Goal: Task Accomplishment & Management: Manage account settings

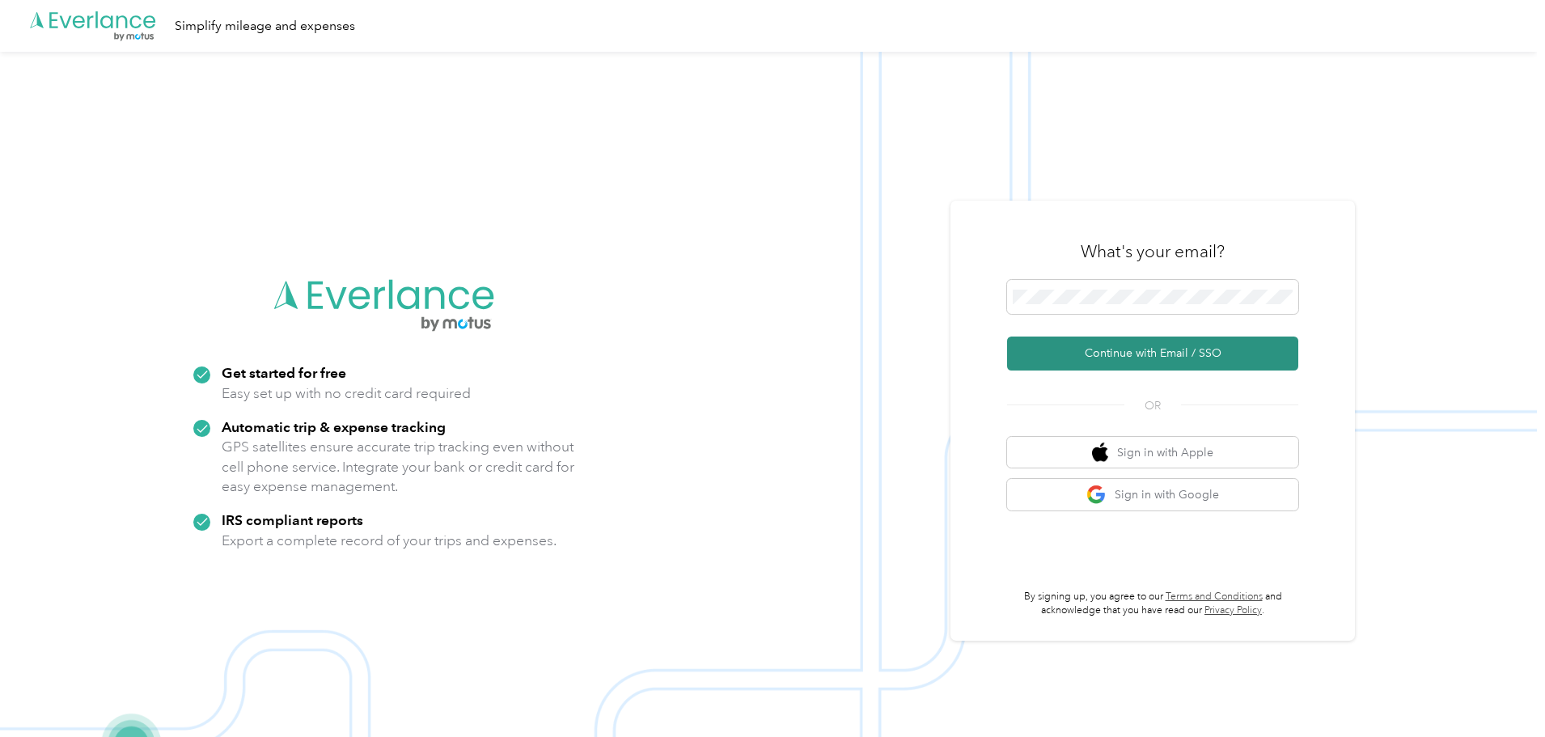
click at [1084, 350] on button "Continue with Email / SSO" at bounding box center [1152, 354] width 291 height 34
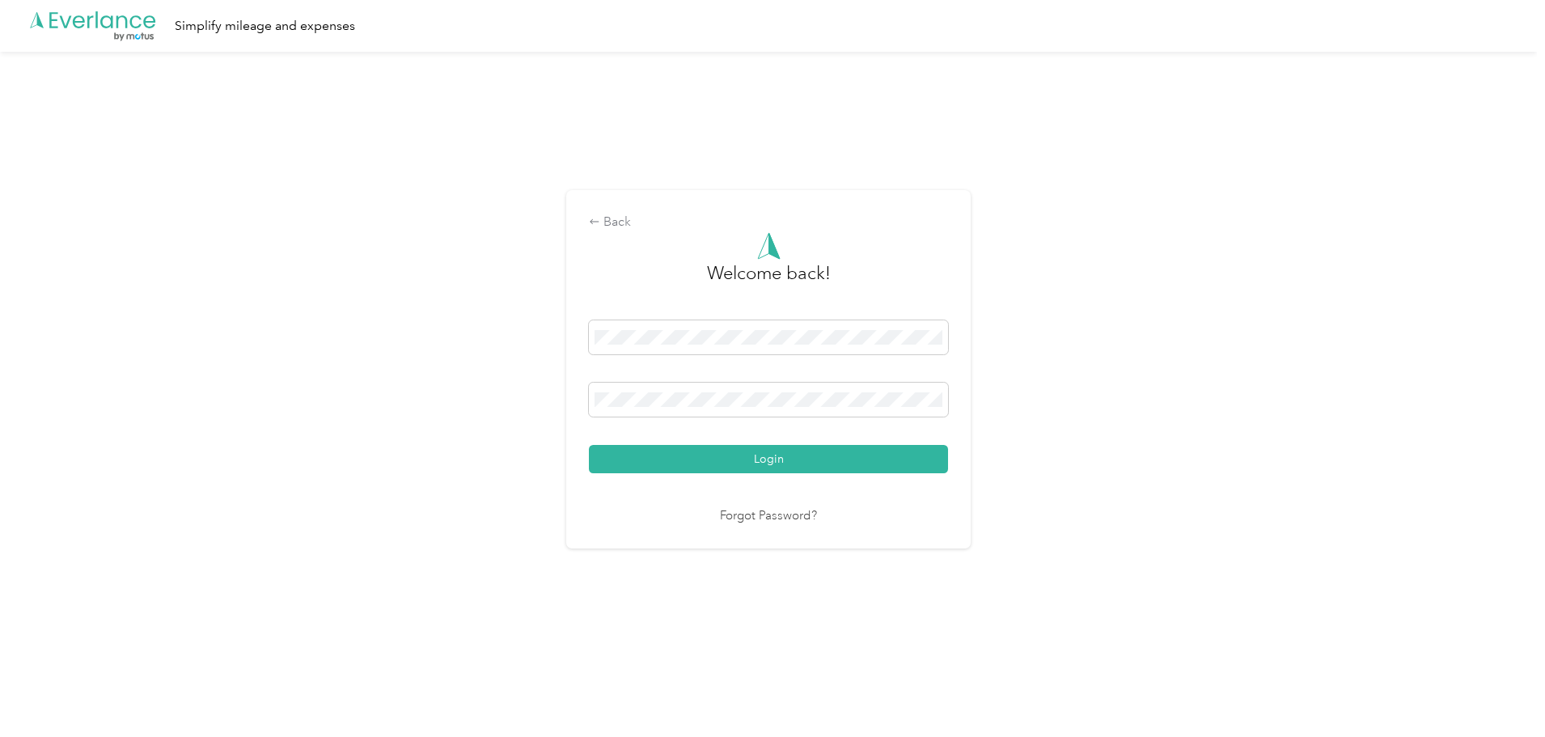
click at [763, 483] on div "Welcome back! Login Forgot Password?" at bounding box center [768, 379] width 359 height 294
click at [764, 466] on button "Login" at bounding box center [768, 459] width 359 height 28
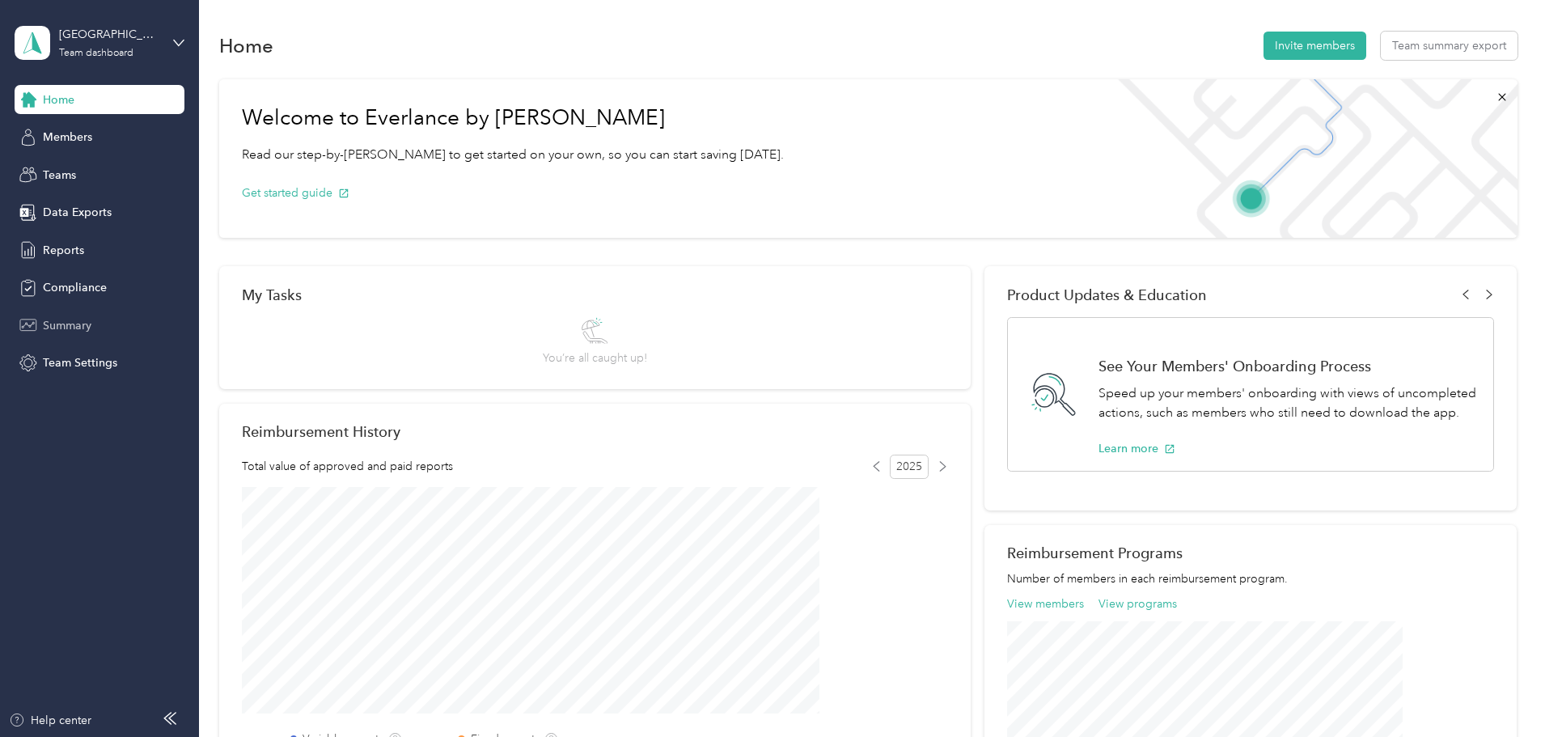
click at [80, 322] on span "Summary" at bounding box center [67, 325] width 49 height 17
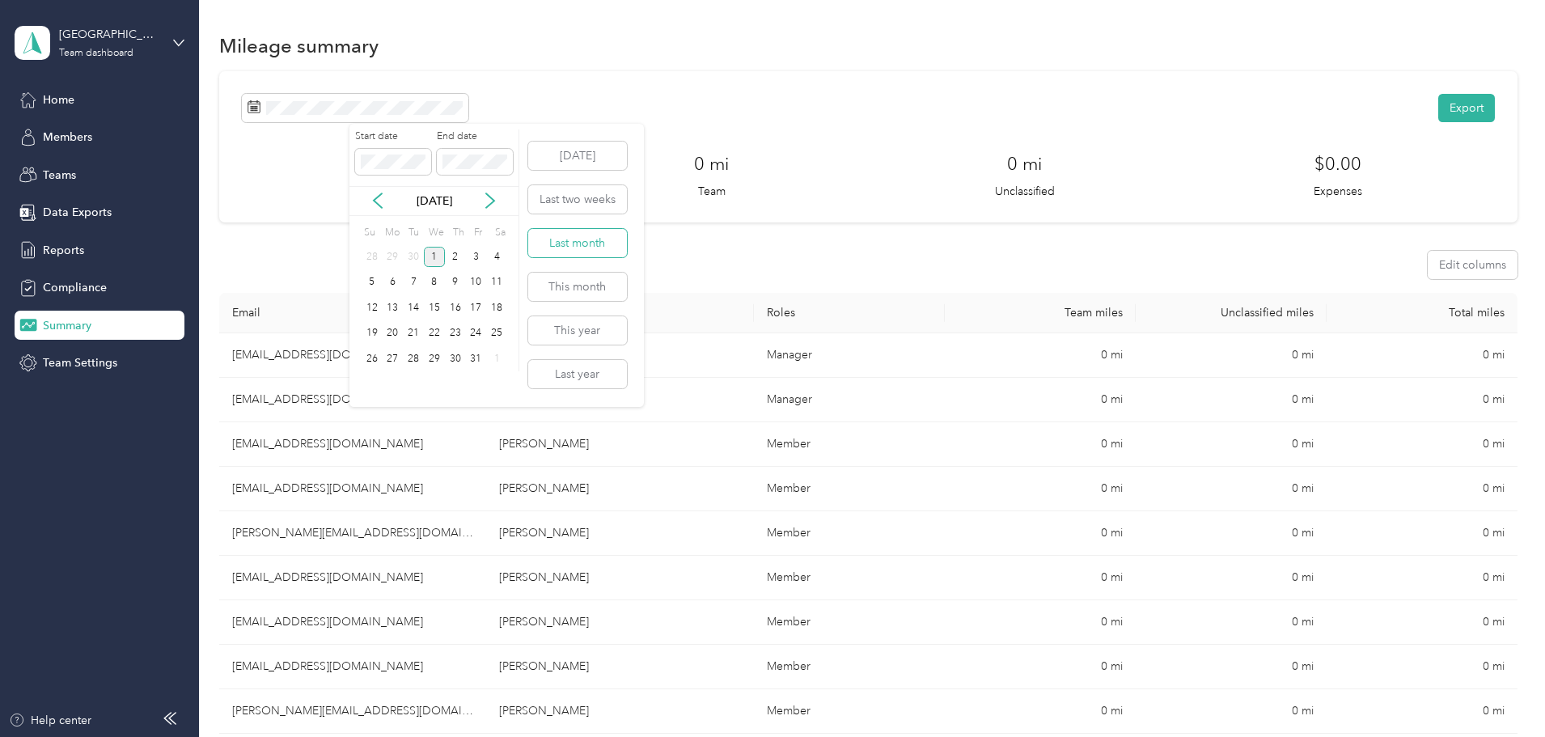
click at [577, 244] on button "Last month" at bounding box center [577, 243] width 99 height 28
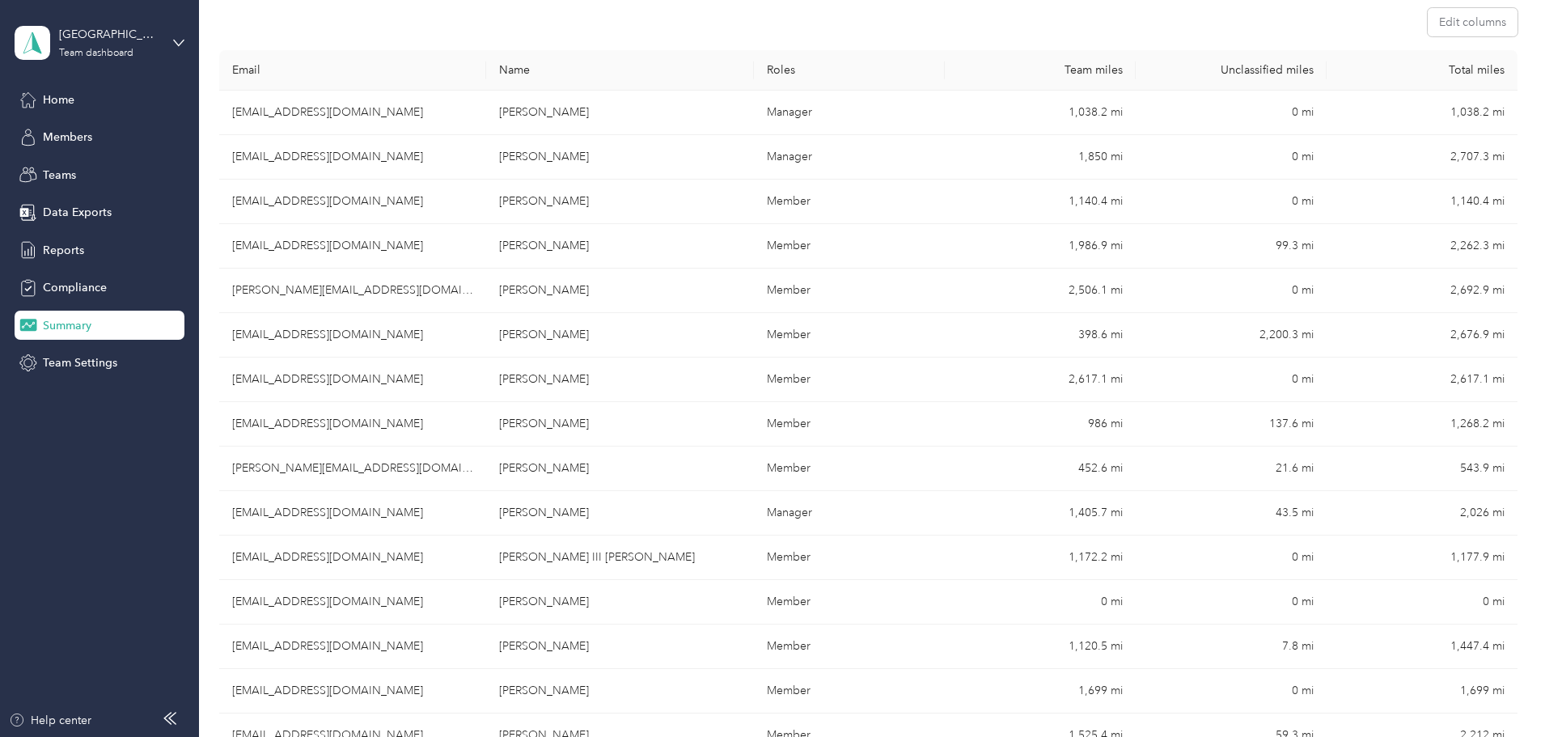
scroll to position [324, 0]
